Goal: Task Accomplishment & Management: Complete application form

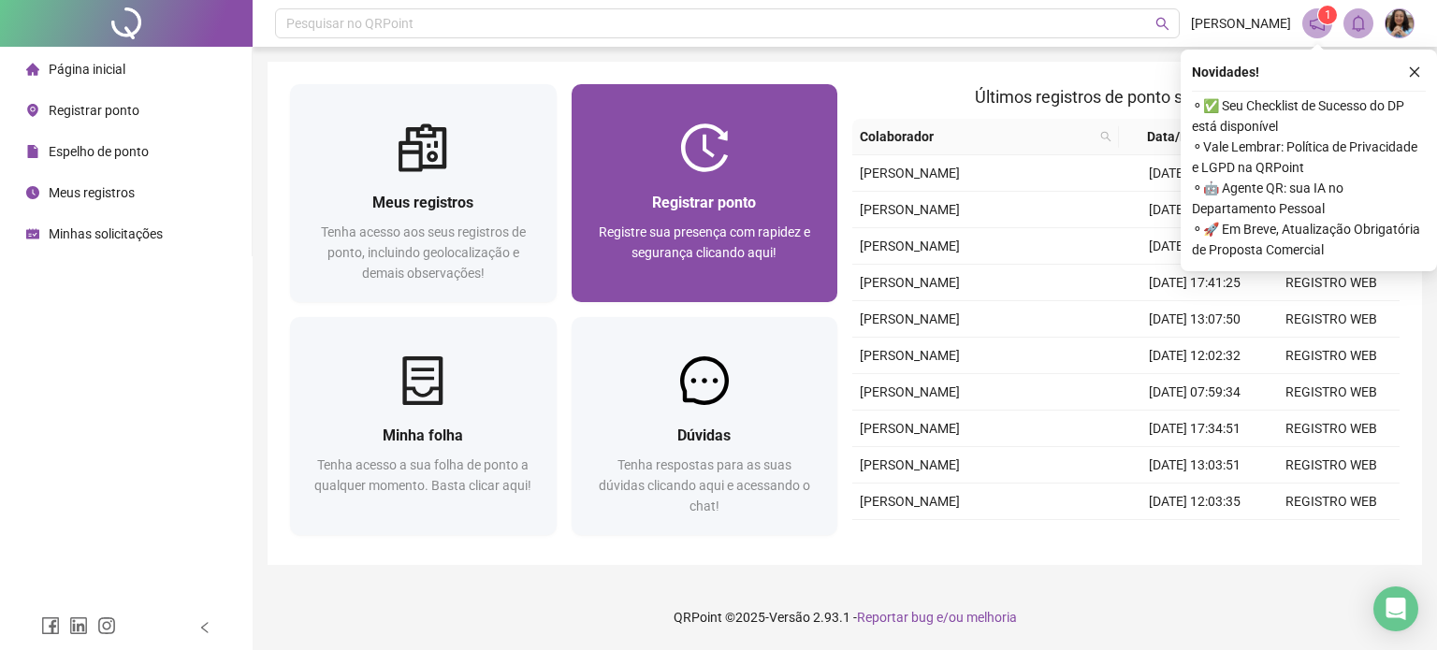
click at [701, 200] on span "Registrar ponto" at bounding box center [704, 203] width 104 height 18
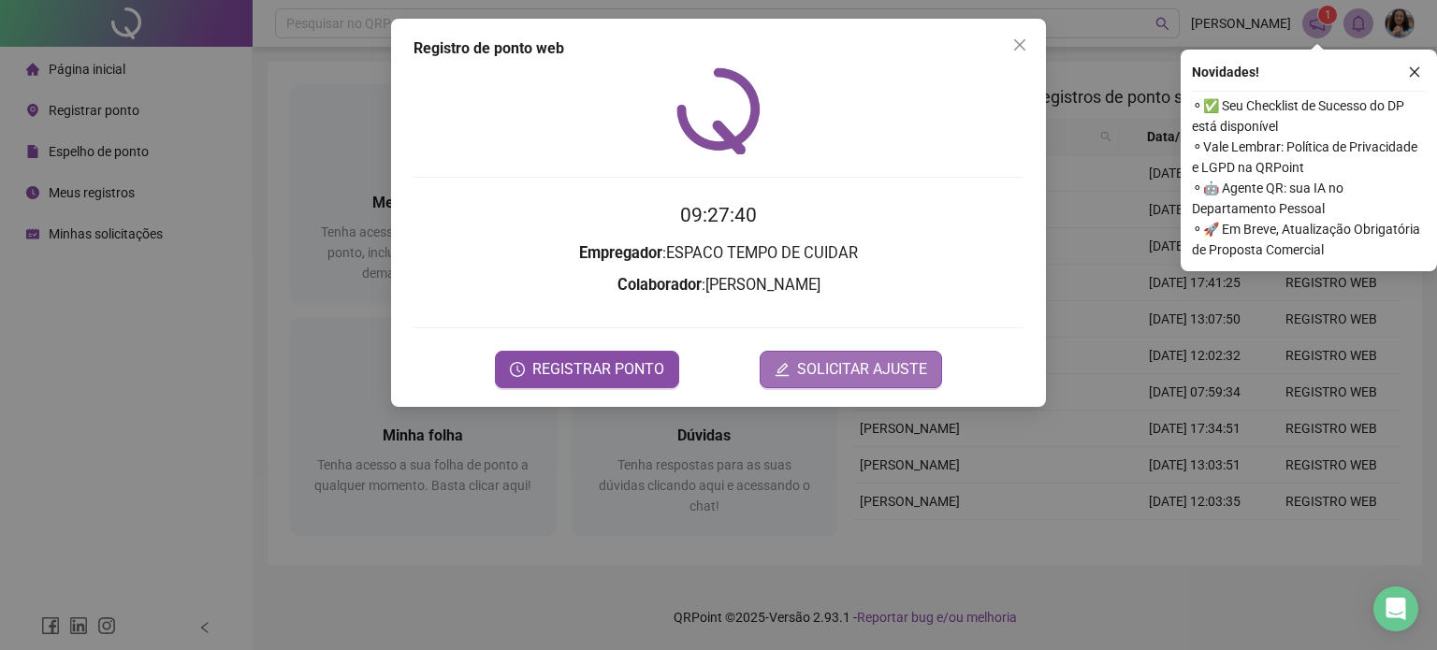
click at [817, 377] on span "SOLICITAR AJUSTE" at bounding box center [862, 369] width 130 height 22
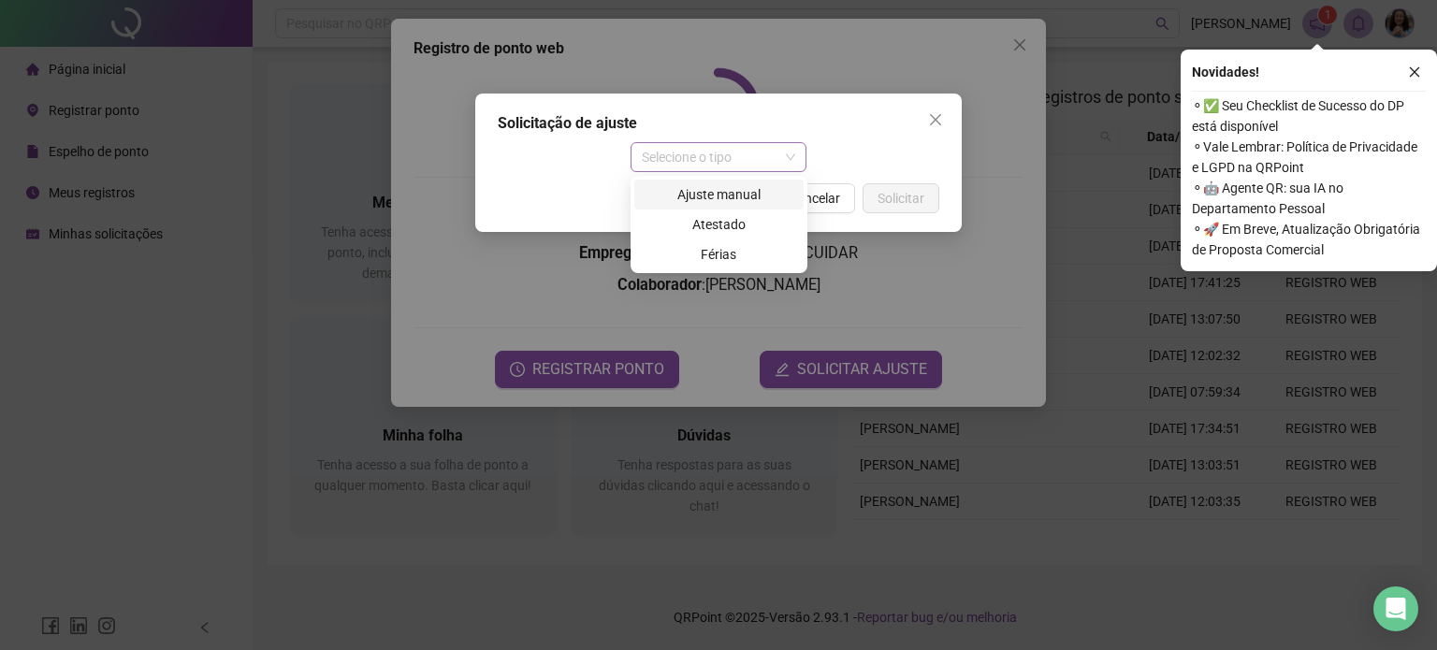
click at [796, 156] on div "Selecione o tipo" at bounding box center [718, 157] width 177 height 30
click at [748, 192] on div "Ajuste manual" at bounding box center [718, 194] width 147 height 21
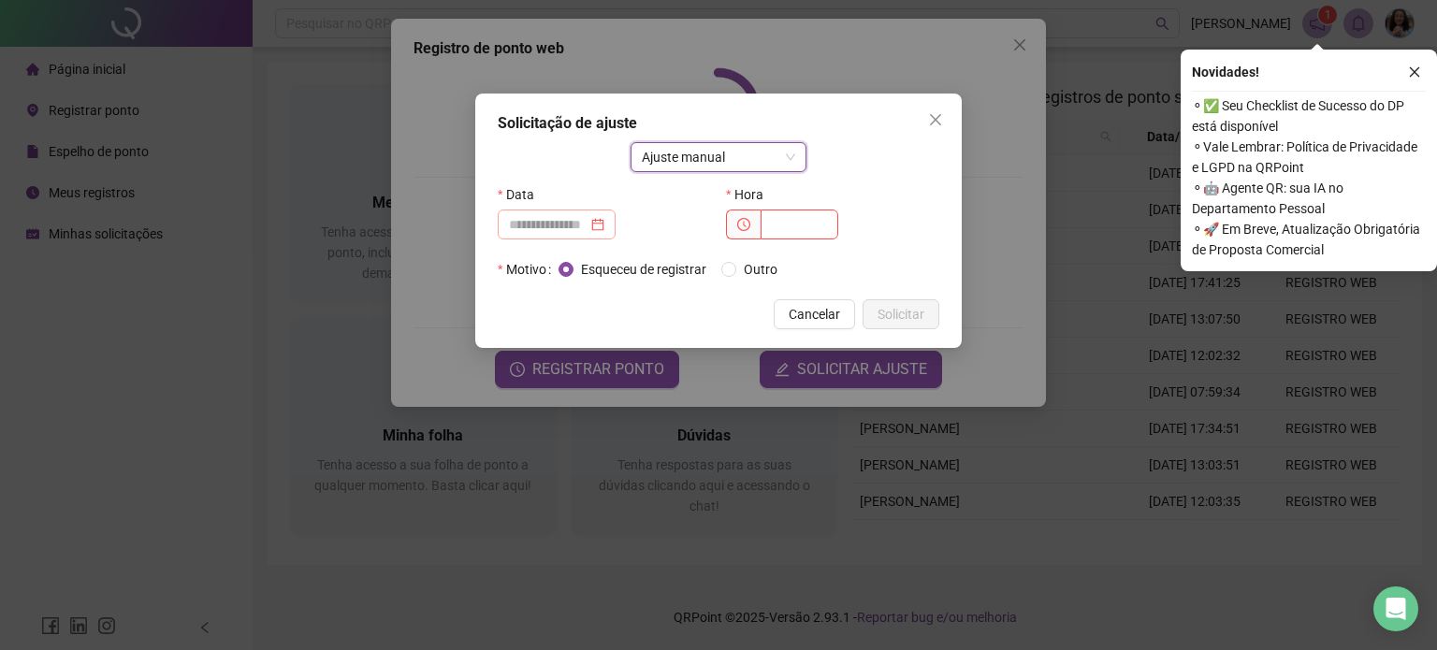
click at [604, 218] on div at bounding box center [556, 224] width 95 height 21
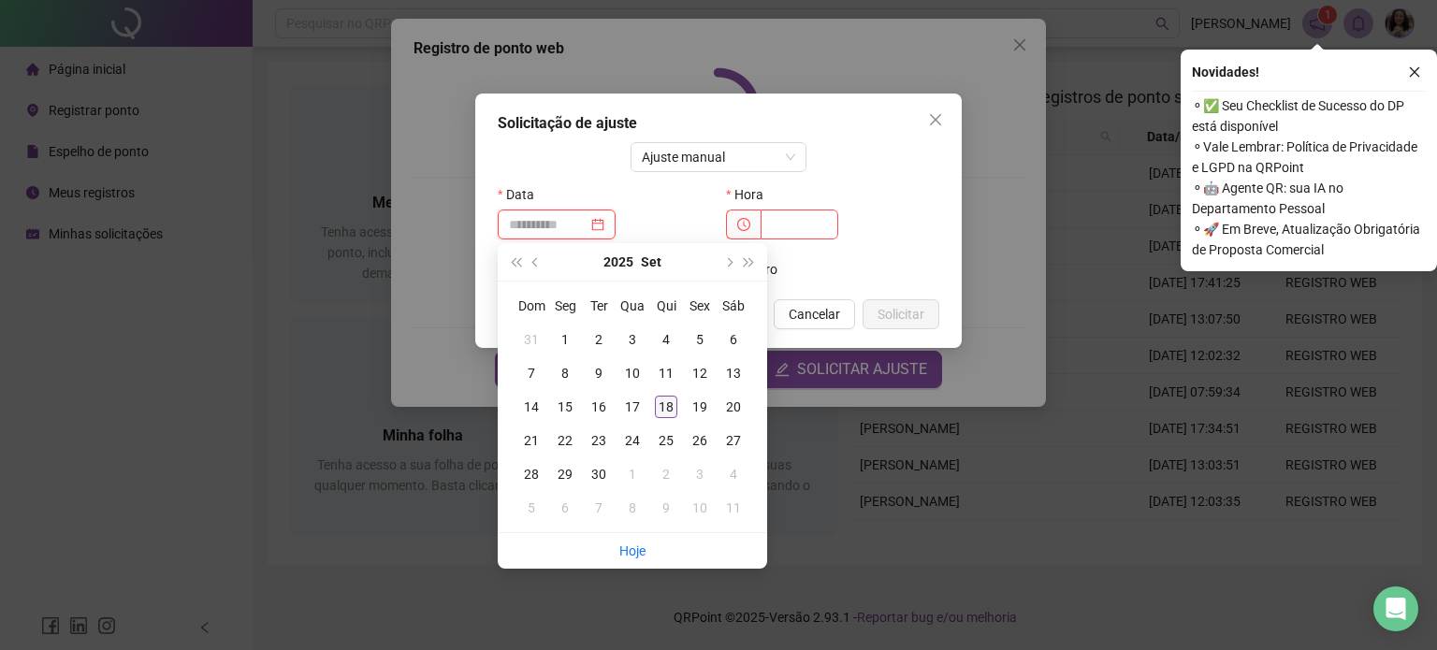
type input "**********"
click at [660, 404] on div "18" at bounding box center [666, 407] width 22 height 22
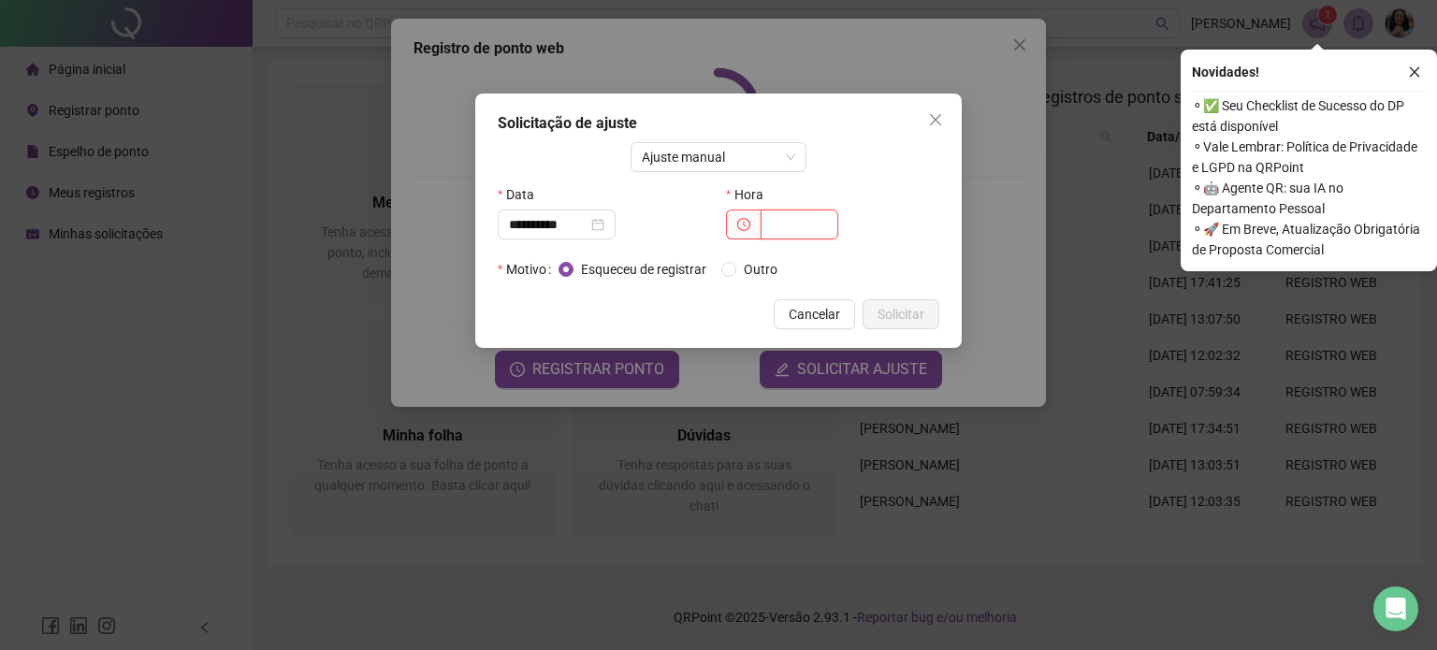
click at [803, 218] on input "text" at bounding box center [800, 225] width 78 height 30
click at [798, 226] on input "text" at bounding box center [800, 225] width 78 height 30
type input "*****"
click at [908, 307] on span "Solicitar" at bounding box center [900, 314] width 47 height 21
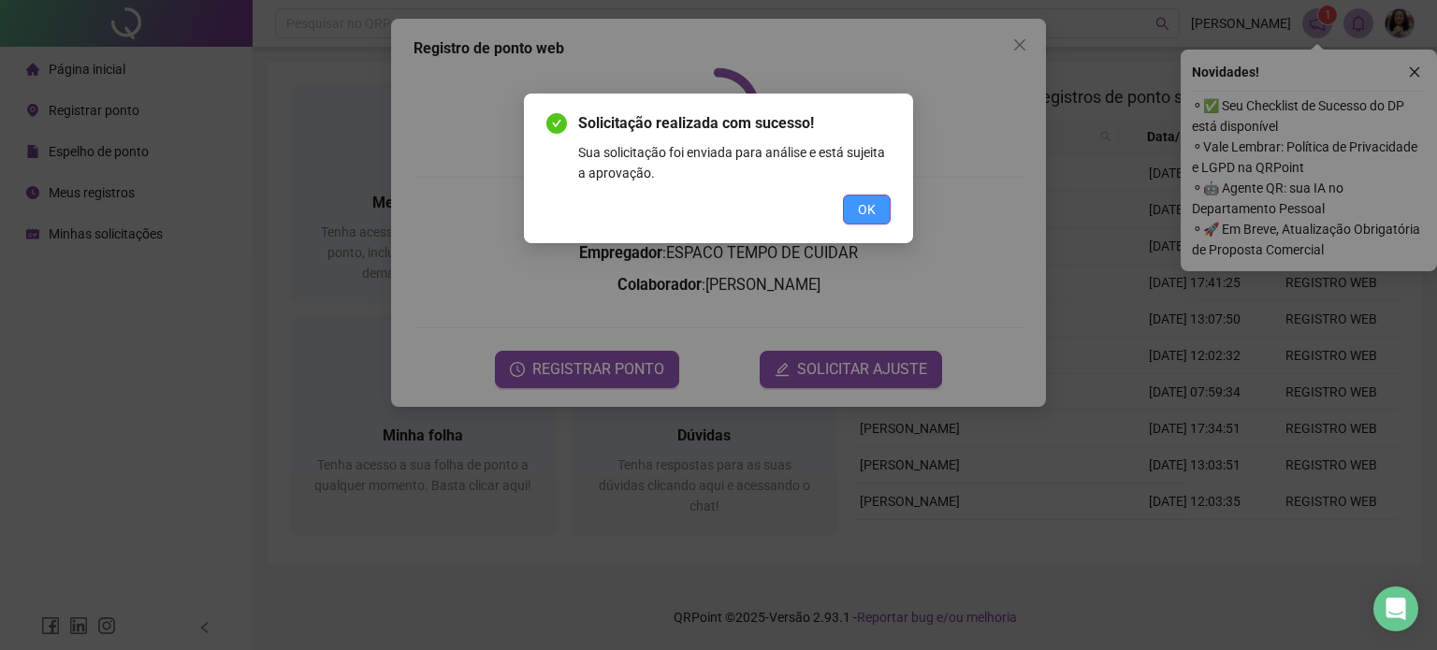
click at [861, 201] on span "OK" at bounding box center [867, 209] width 18 height 21
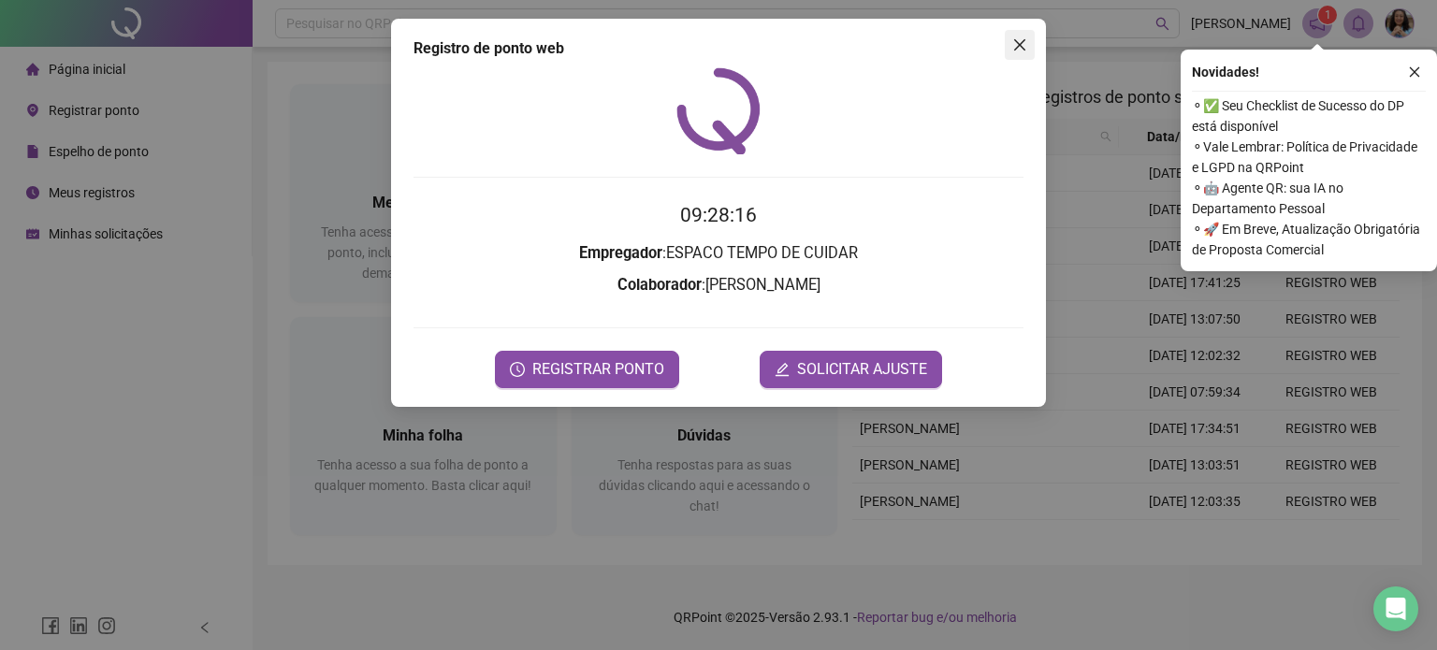
click at [1012, 43] on icon "close" at bounding box center [1019, 44] width 15 height 15
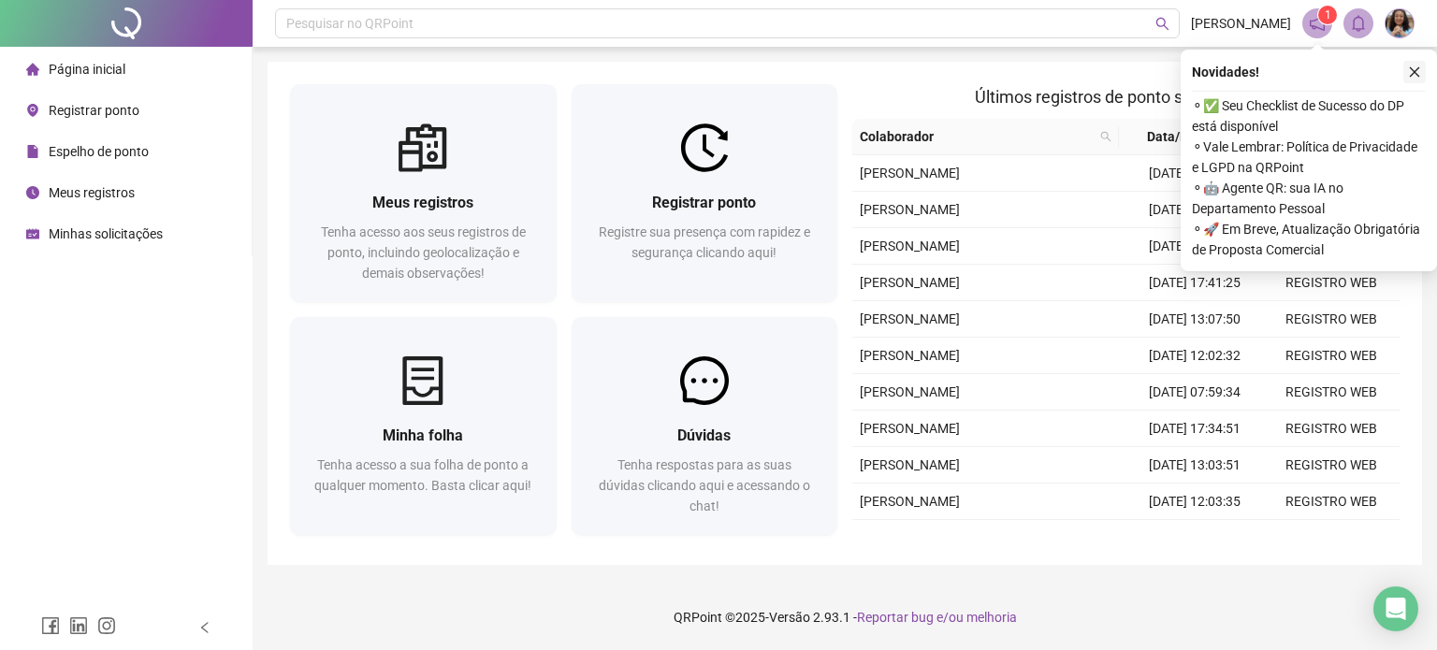
click at [1414, 66] on icon "close" at bounding box center [1414, 71] width 13 height 13
